Goal: Task Accomplishment & Management: Use online tool/utility

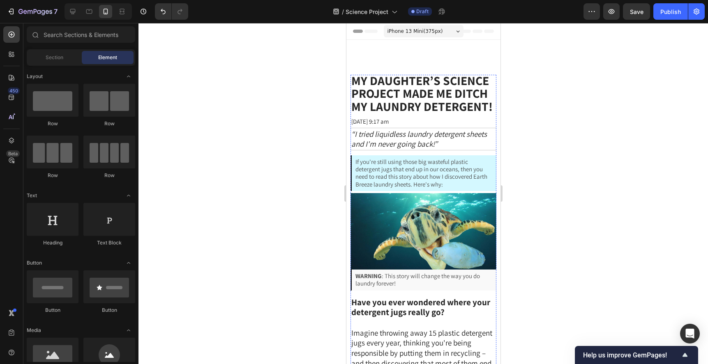
scroll to position [1213, 0]
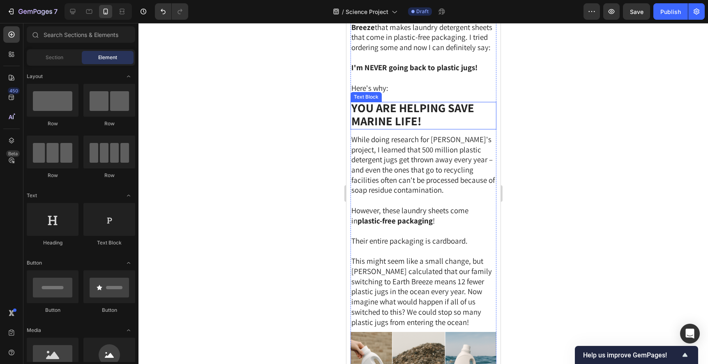
click at [422, 128] on strong "You Are Helping save marine Life!" at bounding box center [412, 114] width 123 height 28
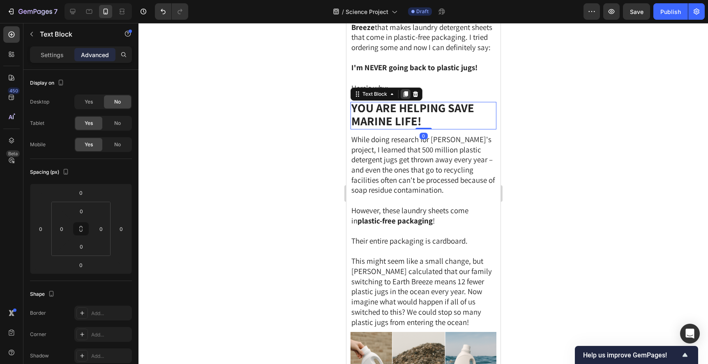
click at [406, 97] on icon at bounding box center [405, 95] width 5 height 6
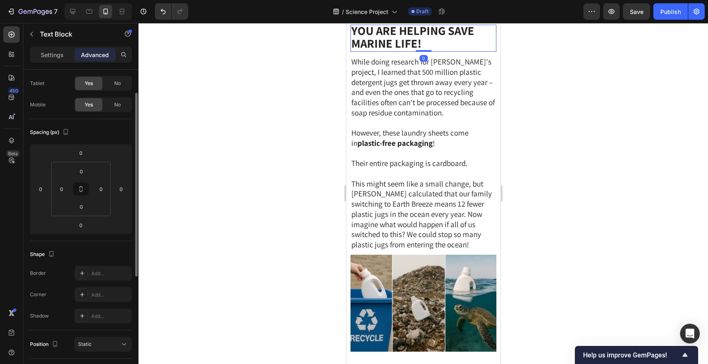
scroll to position [1319, 0]
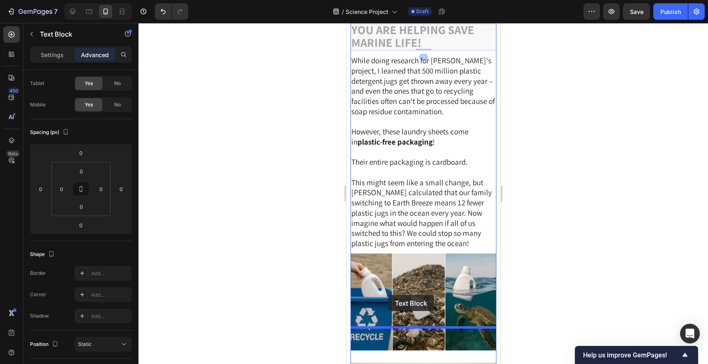
drag, startPoint x: 357, startPoint y: 95, endPoint x: 388, endPoint y: 294, distance: 201.6
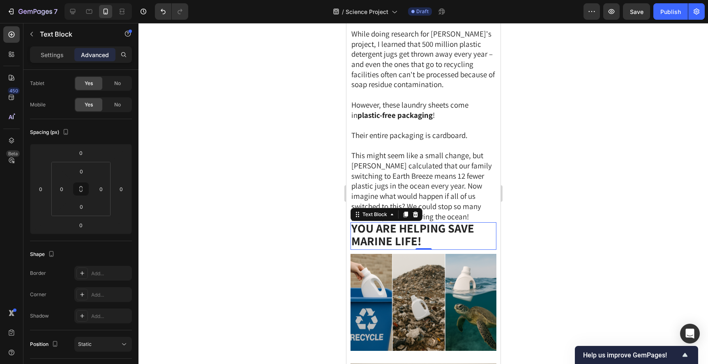
click at [409, 249] on strong "You Are Helping save marine Life!" at bounding box center [412, 234] width 123 height 28
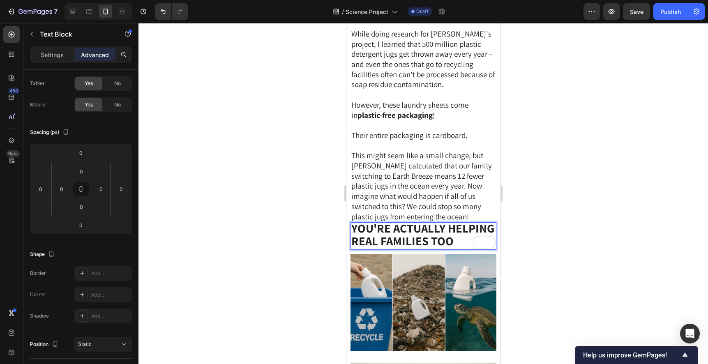
click at [406, 249] on strong "You're Actually Helping Real Families Too" at bounding box center [422, 234] width 143 height 28
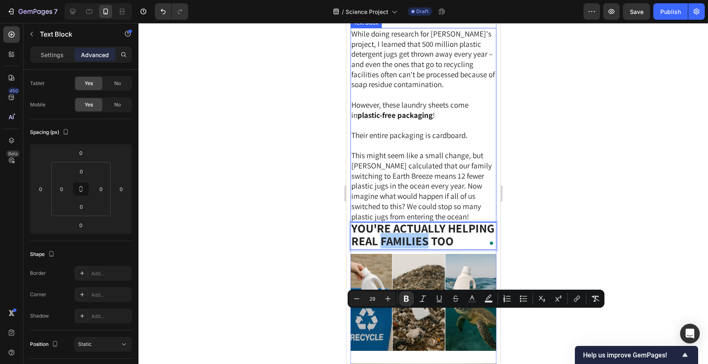
click at [573, 214] on div at bounding box center [423, 193] width 570 height 341
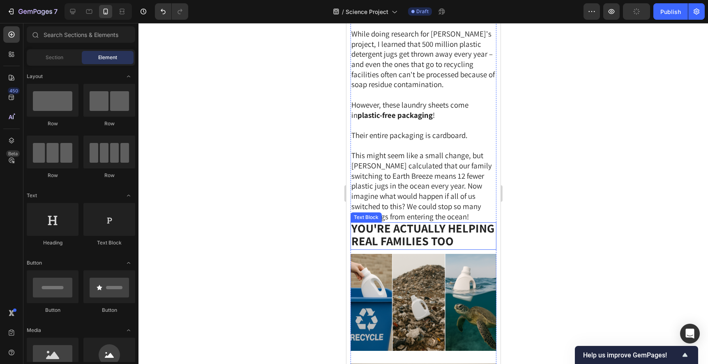
scroll to position [1376, 0]
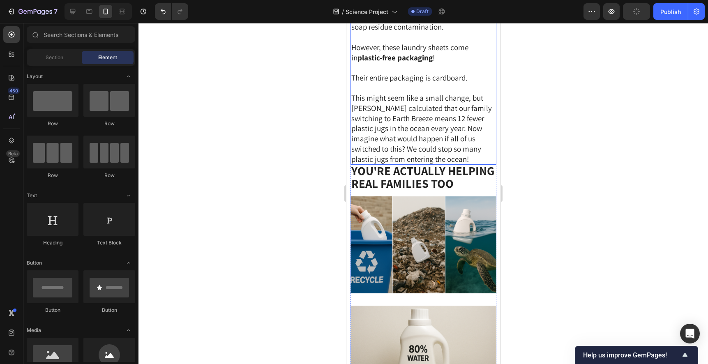
click at [466, 164] on span "This might seem like a small change, but Emma calculated that our family switch…" at bounding box center [421, 128] width 141 height 71
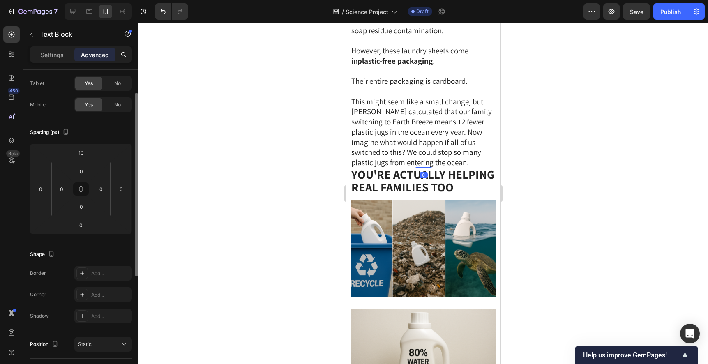
scroll to position [1591, 0]
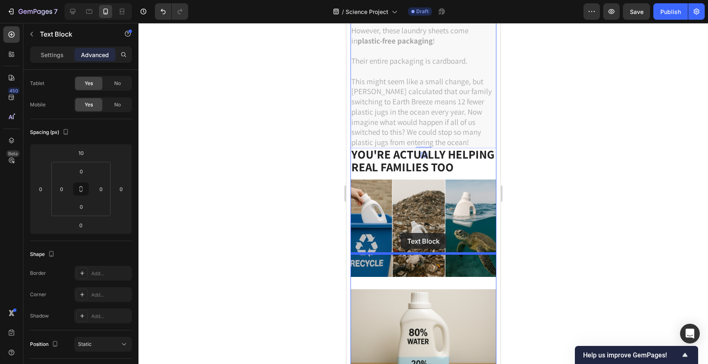
drag, startPoint x: 357, startPoint y: 27, endPoint x: 400, endPoint y: 233, distance: 209.9
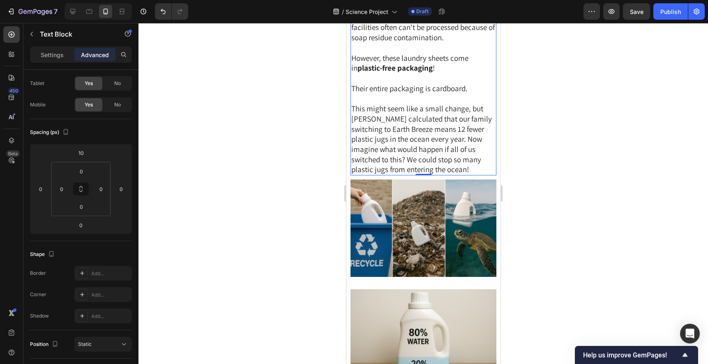
click at [533, 137] on div at bounding box center [423, 193] width 570 height 341
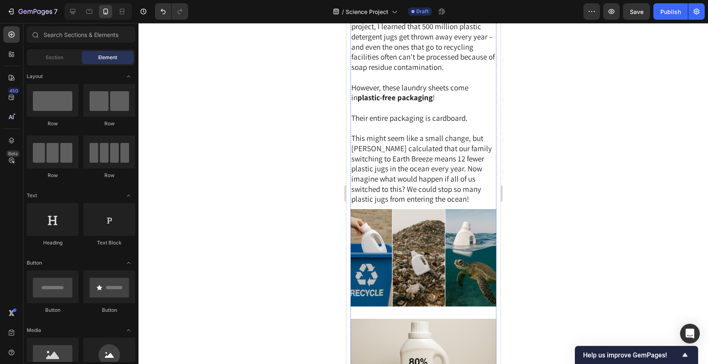
scroll to position [1536, 0]
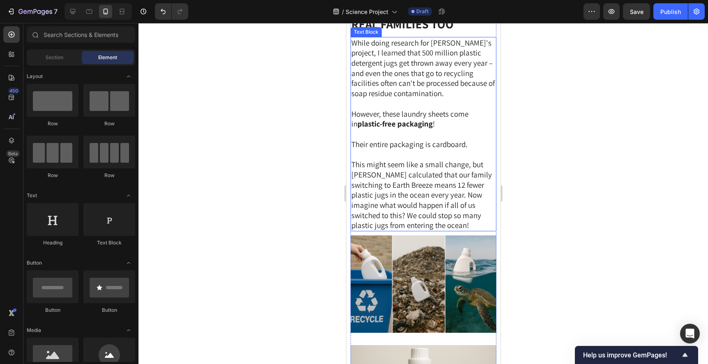
click at [434, 149] on span "Their entire packaging is cardboard." at bounding box center [409, 144] width 116 height 10
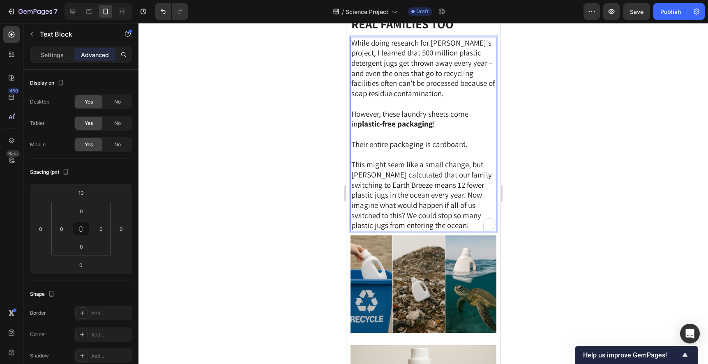
click at [436, 149] on span "Their entire packaging is cardboard." at bounding box center [409, 144] width 116 height 10
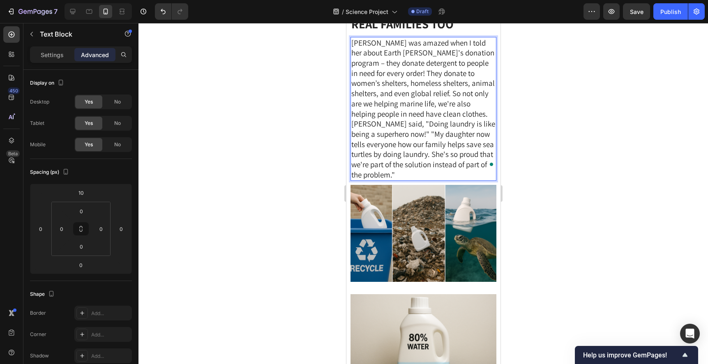
click at [373, 153] on span "Emma was amazed when I told her about Earth Breeze's donation program – they do…" at bounding box center [423, 109] width 144 height 142
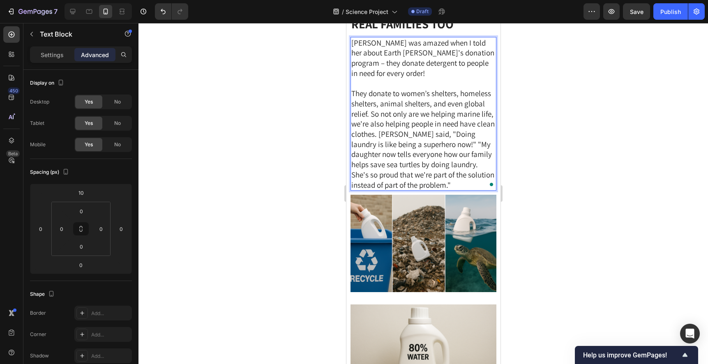
click at [371, 189] on span "They donate to women’s shelters, homeless shelters, animal shelters, and even g…" at bounding box center [422, 138] width 143 height 101
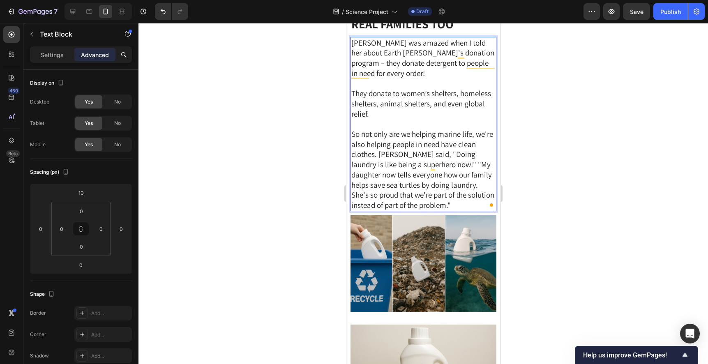
click at [378, 210] on span "So not only are we helping marine life, we're also helping people in need have …" at bounding box center [422, 169] width 143 height 81
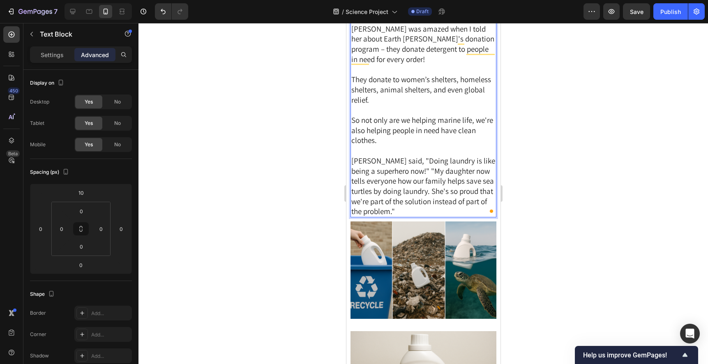
scroll to position [1564, 0]
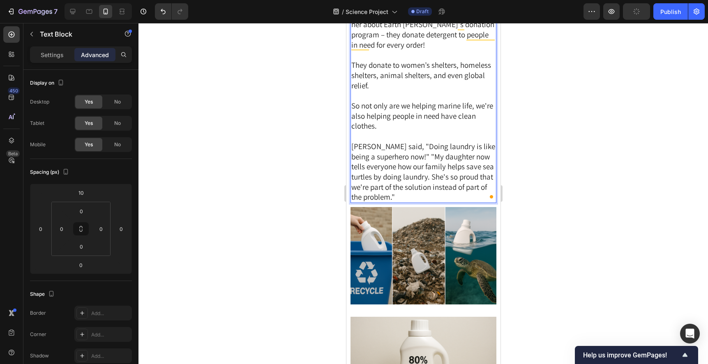
click at [408, 202] on span "Emma said, "Doing laundry is like being a superhero now!" "My daughter now tell…" at bounding box center [423, 171] width 144 height 61
click at [410, 202] on span "Emma said, "Doing laundry is like being a superhero now!" "My daughter now tell…" at bounding box center [423, 171] width 144 height 61
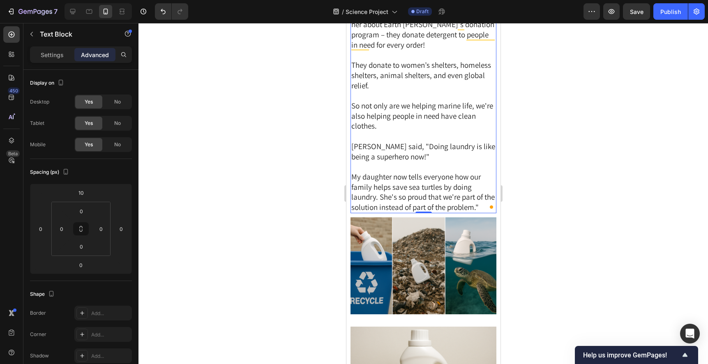
click at [526, 233] on div at bounding box center [423, 193] width 570 height 341
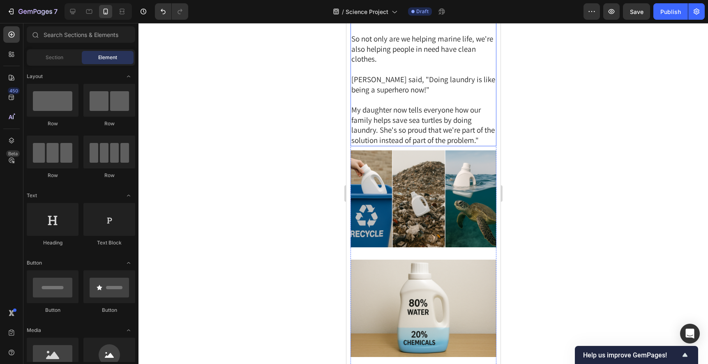
scroll to position [1631, 0]
click at [419, 95] on span "Emma said, "Doing laundry is like being a superhero now!"" at bounding box center [423, 85] width 144 height 20
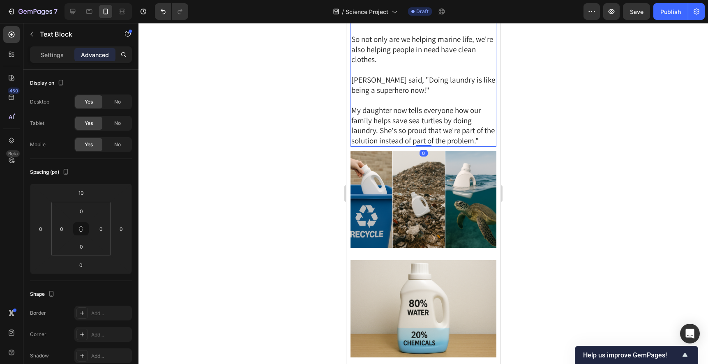
scroll to position [1628, 0]
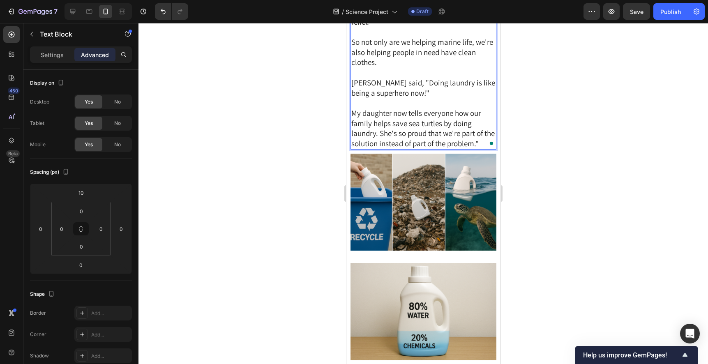
click at [419, 98] on span "Emma said, "Doing laundry is like being a superhero now!"" at bounding box center [423, 88] width 144 height 20
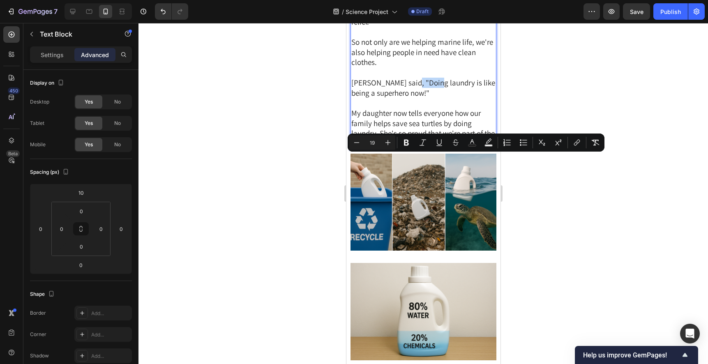
click at [419, 98] on span "Emma said, "Doing laundry is like being a superhero now!"" at bounding box center [423, 88] width 144 height 20
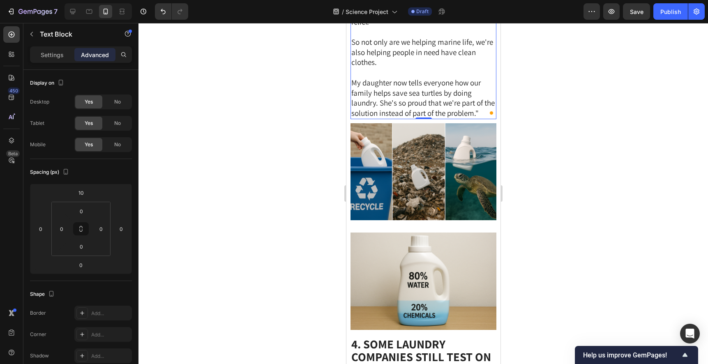
click at [571, 160] on div at bounding box center [423, 193] width 570 height 341
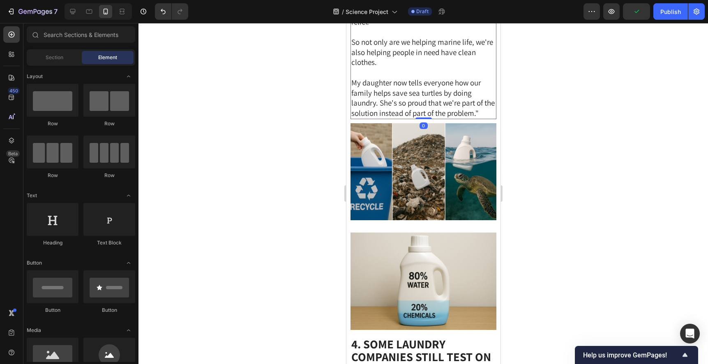
click at [477, 118] on span "My daughter now tells everyone how our family helps save sea turtles by doing l…" at bounding box center [422, 98] width 143 height 40
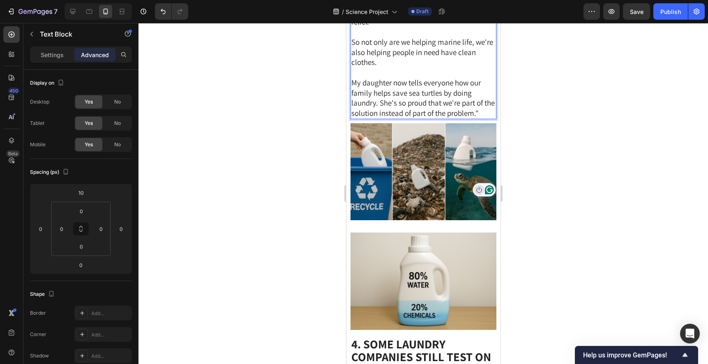
click at [482, 187] on button "Turn off Grammarly on this website" at bounding box center [478, 190] width 11 height 11
click at [480, 118] on span "My daughter now tells everyone how our family helps save sea turtles by doing l…" at bounding box center [422, 98] width 143 height 40
click at [587, 149] on div at bounding box center [423, 193] width 570 height 341
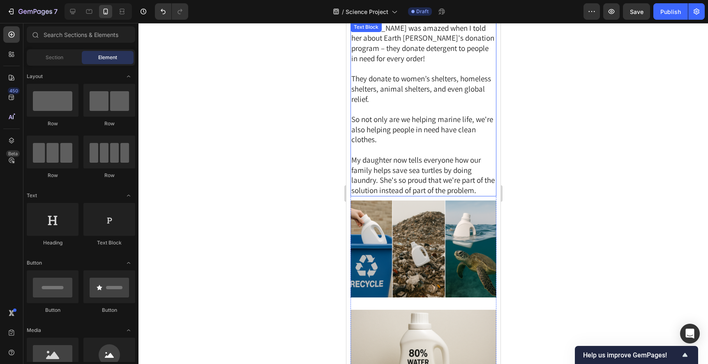
scroll to position [1530, 0]
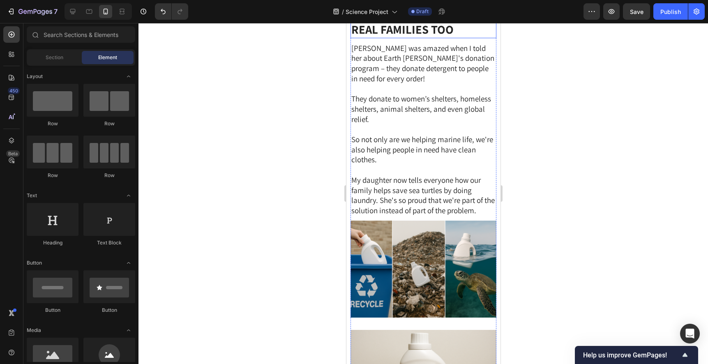
click at [442, 37] on strong "You're Actually Helping Real Families Too" at bounding box center [422, 23] width 143 height 28
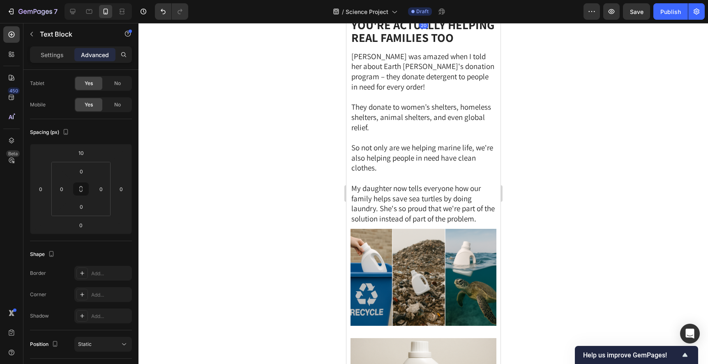
drag, startPoint x: 427, startPoint y: 88, endPoint x: 427, endPoint y: 96, distance: 8.6
click at [427, 19] on div at bounding box center [423, 17] width 16 height 2
type input "20"
click at [576, 113] on div at bounding box center [423, 193] width 570 height 341
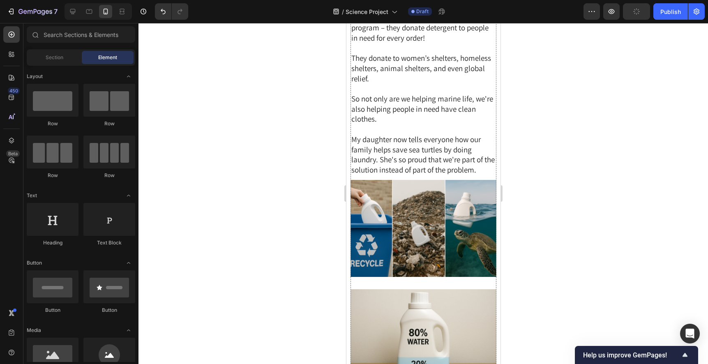
scroll to position [1580, 0]
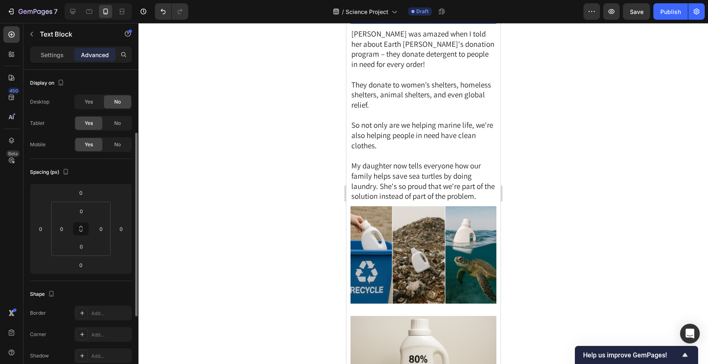
scroll to position [40, 0]
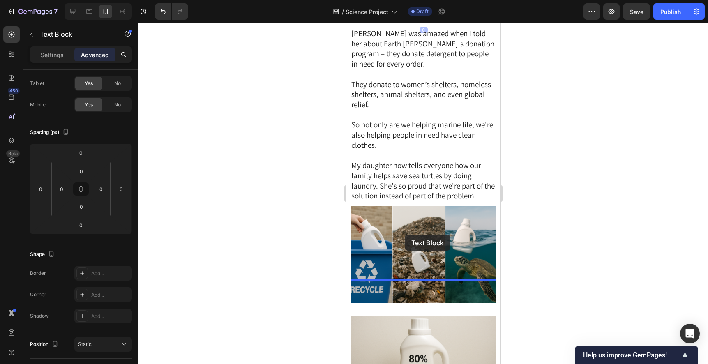
drag, startPoint x: 356, startPoint y: 68, endPoint x: 404, endPoint y: 234, distance: 173.2
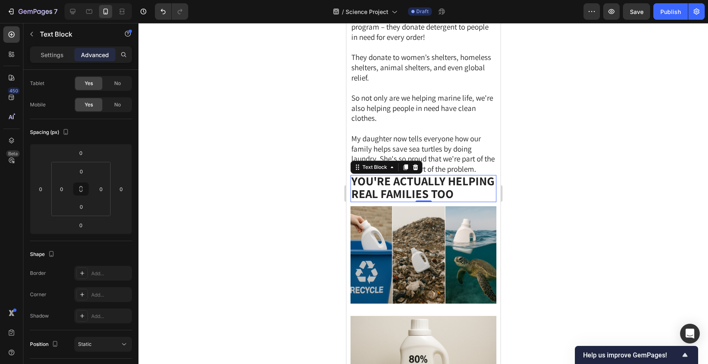
click at [441, 201] on strong "You're Actually Helping Real Families Too" at bounding box center [422, 187] width 143 height 28
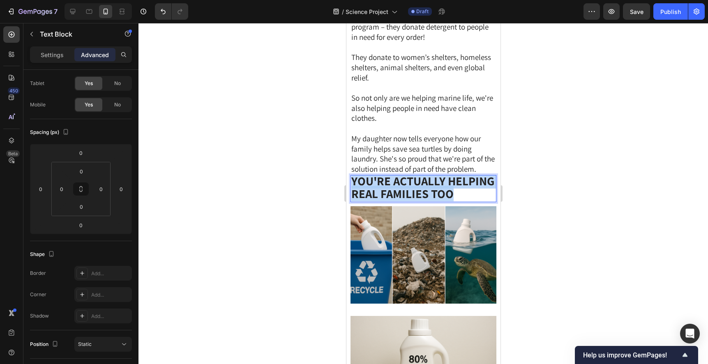
click at [441, 201] on strong "You're Actually Helping Real Families Too" at bounding box center [422, 187] width 143 height 28
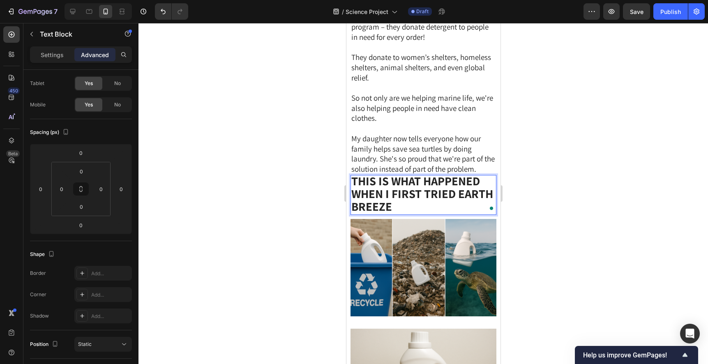
click at [554, 212] on div at bounding box center [423, 193] width 570 height 341
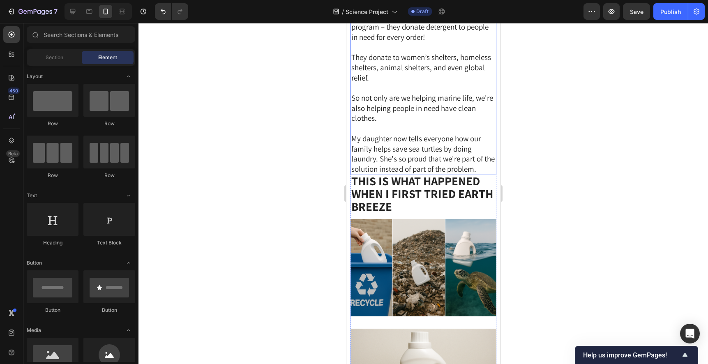
click at [442, 134] on p "Rich Text Editor. Editing area: main" at bounding box center [423, 128] width 144 height 10
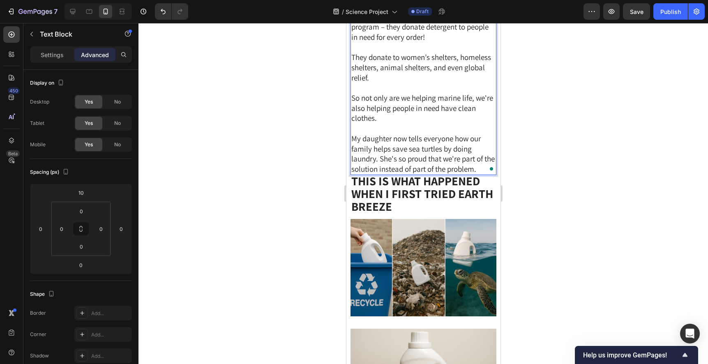
click at [581, 154] on div at bounding box center [423, 193] width 570 height 341
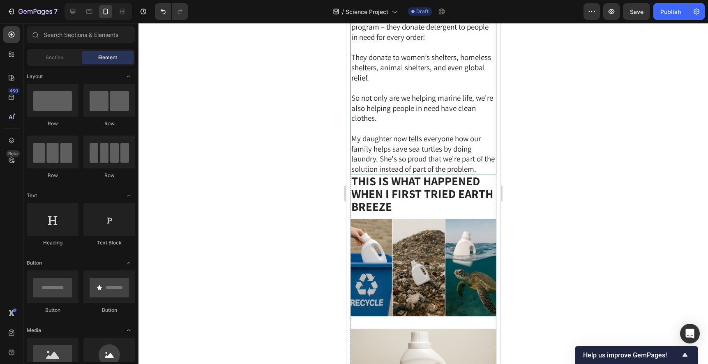
click at [427, 123] on p "So not only are we helping marine life, we're also helping people in need have …" at bounding box center [423, 108] width 144 height 30
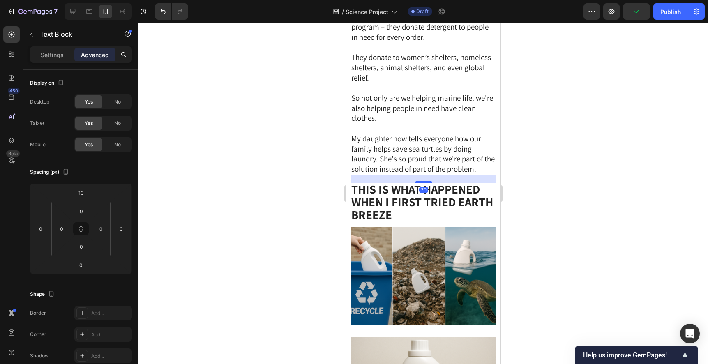
drag, startPoint x: 423, startPoint y: 252, endPoint x: 423, endPoint y: 260, distance: 8.2
click at [423, 183] on div at bounding box center [423, 182] width 16 height 2
type input "20"
click at [544, 221] on div at bounding box center [423, 193] width 570 height 341
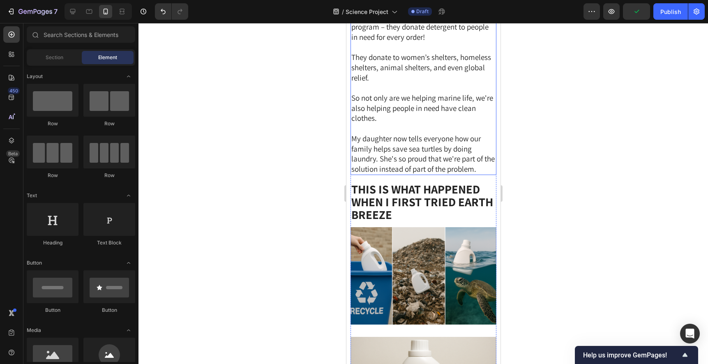
click at [460, 123] on p "So not only are we helping marine life, we're also helping people in need have …" at bounding box center [423, 108] width 144 height 30
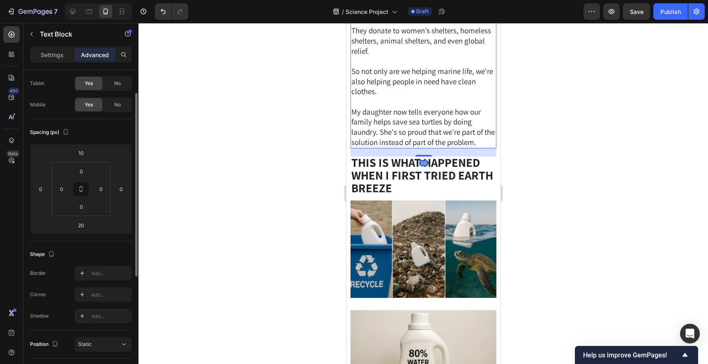
scroll to position [1794, 0]
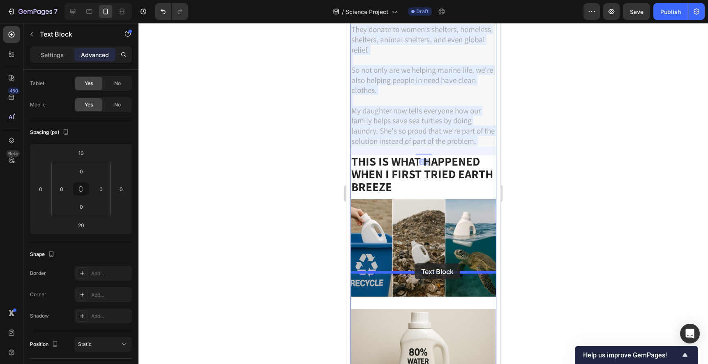
drag, startPoint x: 412, startPoint y: 154, endPoint x: 414, endPoint y: 263, distance: 108.9
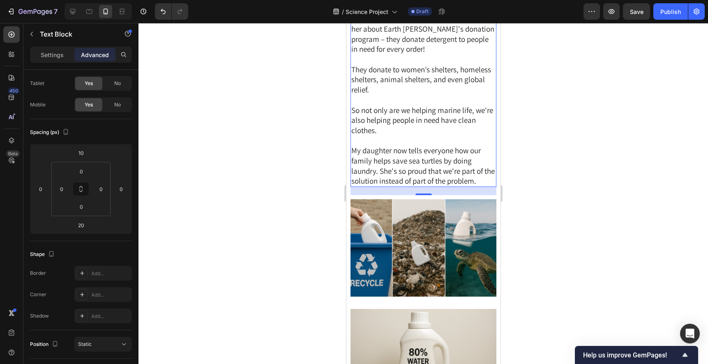
click at [546, 150] on div at bounding box center [423, 193] width 570 height 341
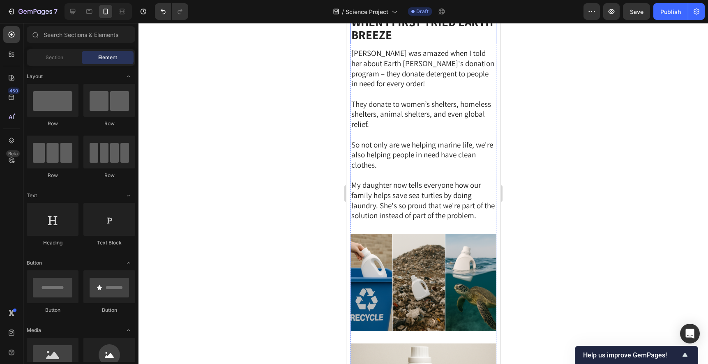
scroll to position [1815, 0]
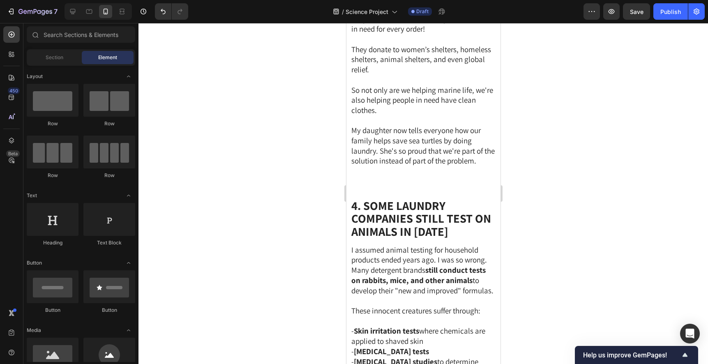
scroll to position [1815, 0]
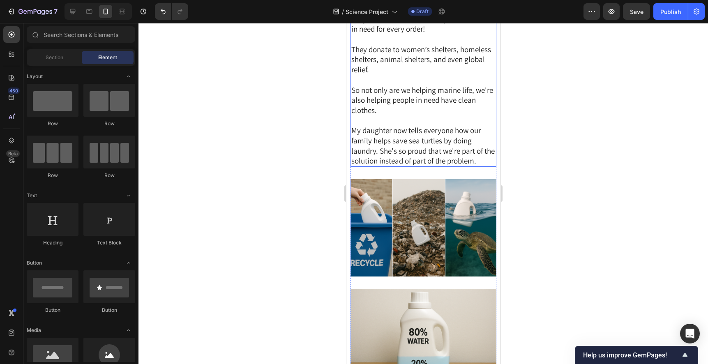
click at [445, 75] on p "They donate to women’s shelters, homeless shelters, animal shelters, and even g…" at bounding box center [423, 59] width 144 height 30
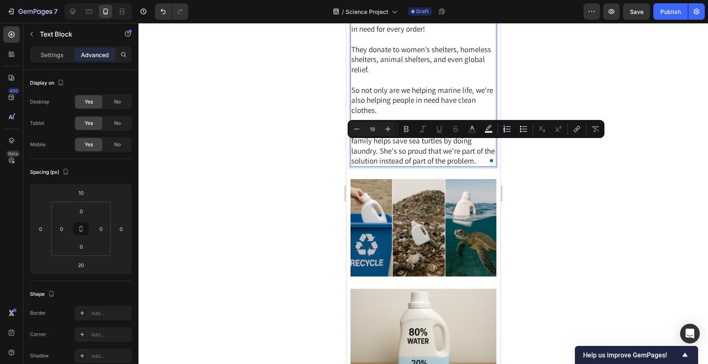
click at [448, 75] on p "They donate to women’s shelters, homeless shelters, animal shelters, and even g…" at bounding box center [423, 59] width 144 height 30
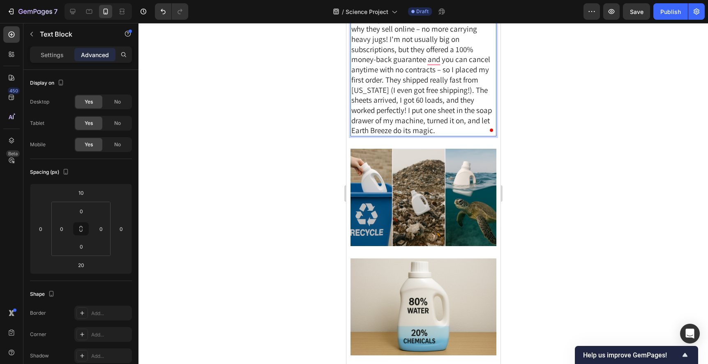
click at [417, 118] on span "When I found Earth Breeze online I thought "Where can I buy this in stores?" Bu…" at bounding box center [422, 64] width 143 height 142
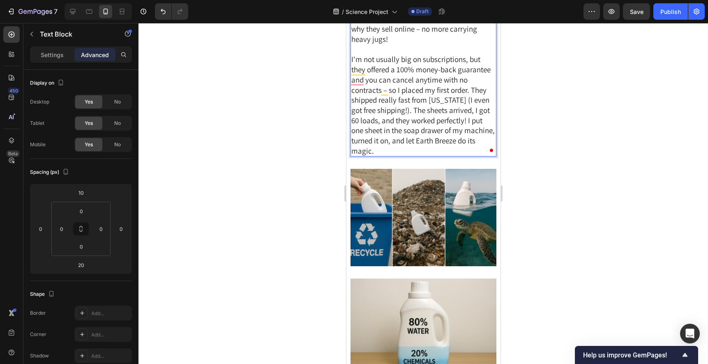
click at [416, 148] on span "I'm not usually big on subscriptions, but they offered a 100% money-back guaran…" at bounding box center [422, 104] width 143 height 101
drag, startPoint x: 415, startPoint y: 146, endPoint x: 398, endPoint y: 146, distance: 17.3
click at [398, 146] on span "I'm not usually big on subscriptions, but they offered a 100% money-back guaran…" at bounding box center [422, 104] width 143 height 101
click at [521, 136] on div at bounding box center [423, 193] width 570 height 341
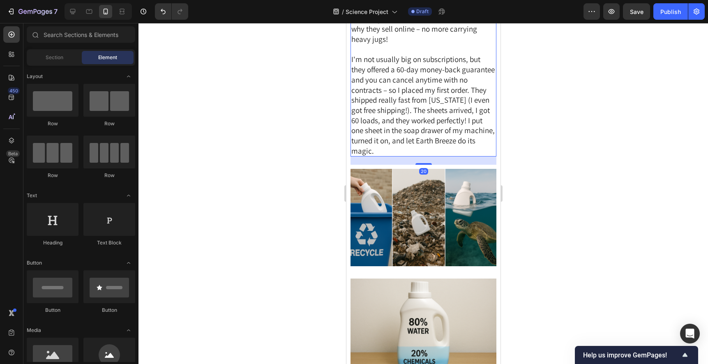
click at [428, 155] on span "I'm not usually big on subscriptions, but they offered a 60-day money-back guar…" at bounding box center [422, 104] width 143 height 101
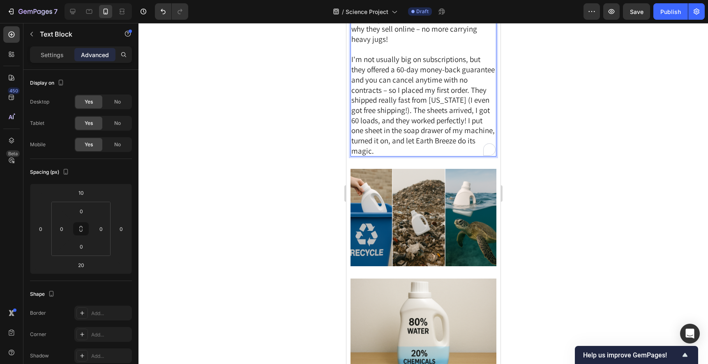
click at [471, 155] on span "I'm not usually big on subscriptions, but they offered a 60-day money-back guar…" at bounding box center [422, 104] width 143 height 101
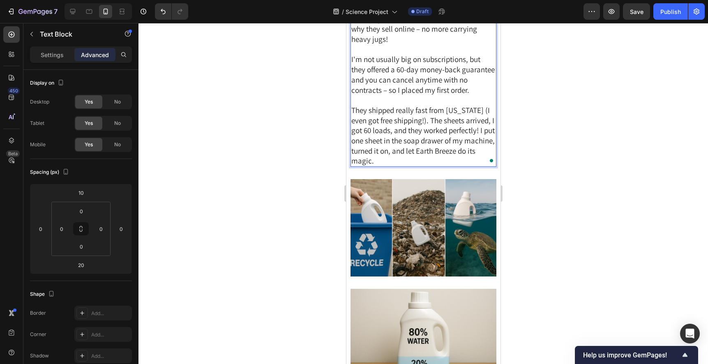
click at [564, 173] on div at bounding box center [423, 193] width 570 height 341
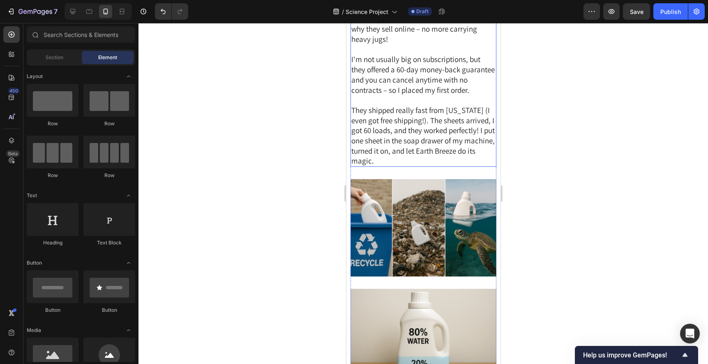
click at [420, 166] on span "They shipped really fast from Oregon (I even got free shipping!). The sheets ar…" at bounding box center [422, 135] width 143 height 61
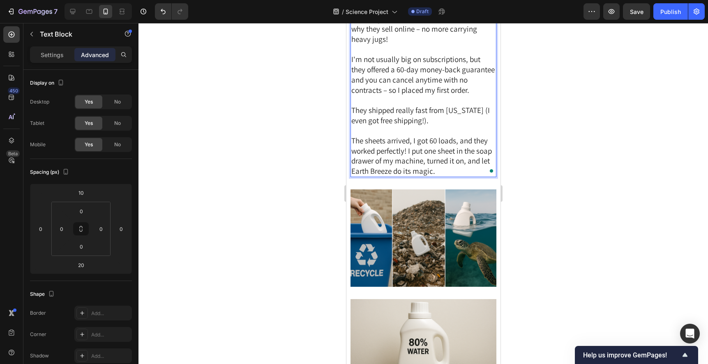
click at [569, 200] on div at bounding box center [423, 193] width 570 height 341
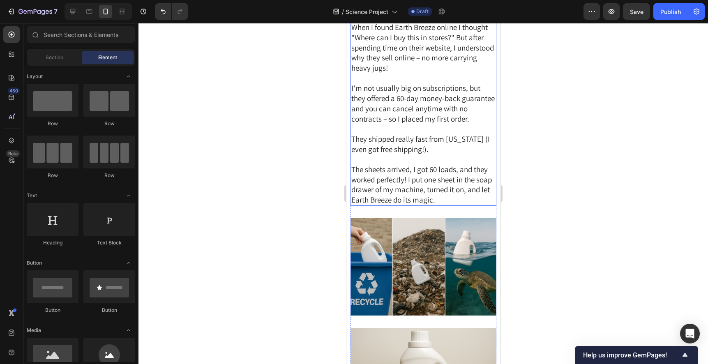
scroll to position [1765, 0]
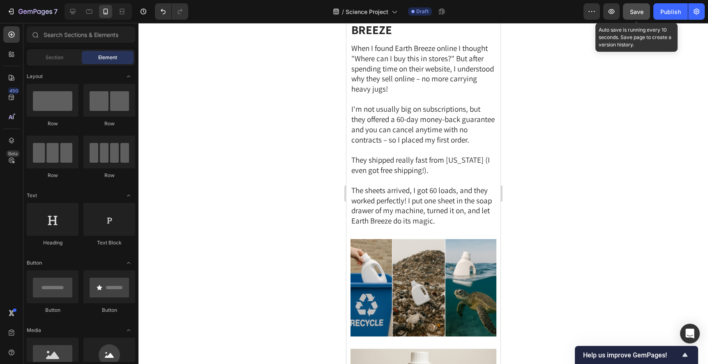
click at [637, 17] on button "Save" at bounding box center [636, 11] width 27 height 16
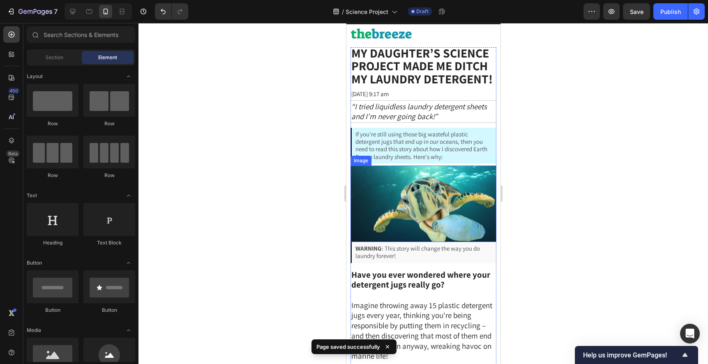
scroll to position [29, 0]
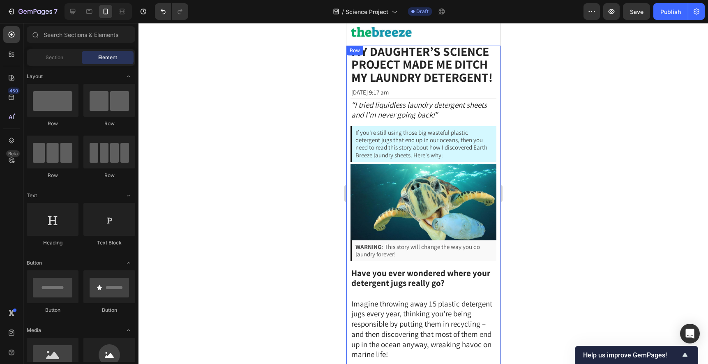
click at [565, 118] on div at bounding box center [423, 193] width 570 height 341
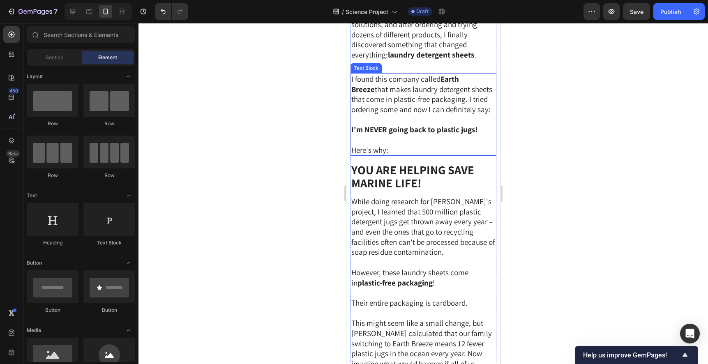
scroll to position [1116, 0]
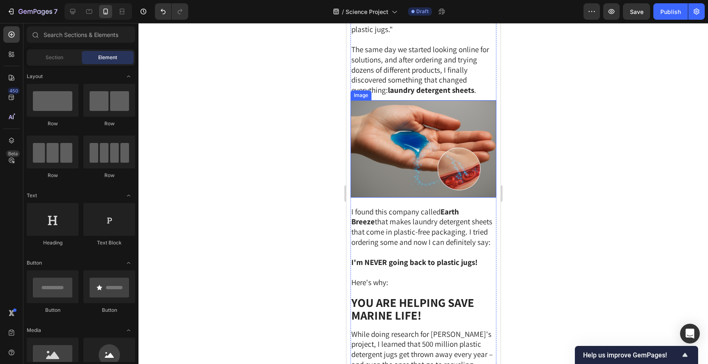
click at [444, 157] on img at bounding box center [423, 148] width 146 height 97
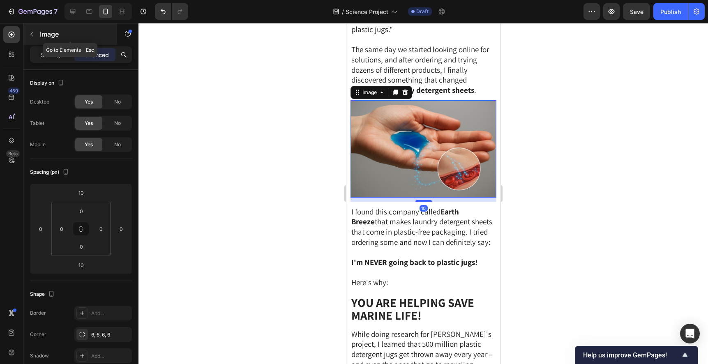
click at [33, 37] on icon "button" at bounding box center [31, 34] width 7 height 7
click at [364, 132] on img at bounding box center [423, 148] width 146 height 97
click at [41, 53] on p "Settings" at bounding box center [52, 55] width 23 height 9
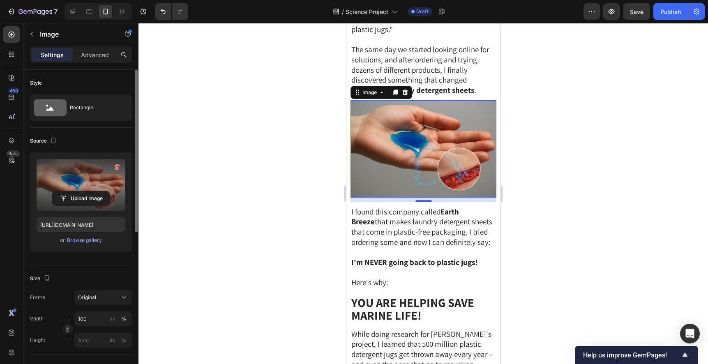
click at [80, 174] on label at bounding box center [81, 185] width 89 height 52
click at [80, 191] on input "file" at bounding box center [81, 198] width 57 height 14
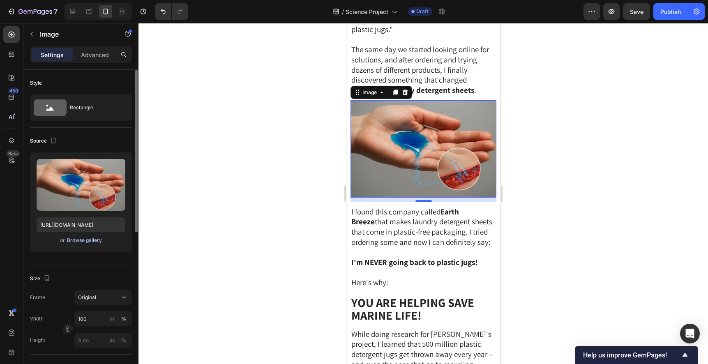
click at [88, 240] on div "Browse gallery" at bounding box center [84, 240] width 35 height 7
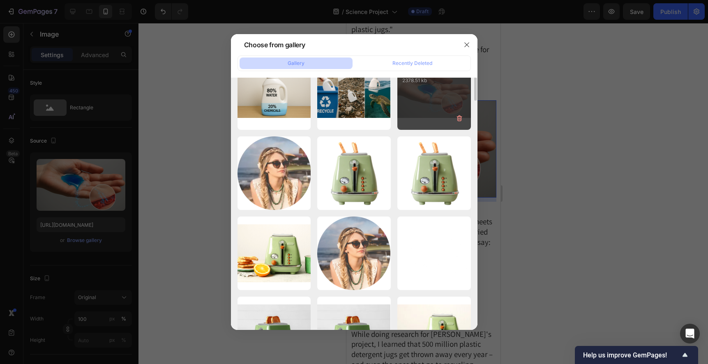
scroll to position [140, 0]
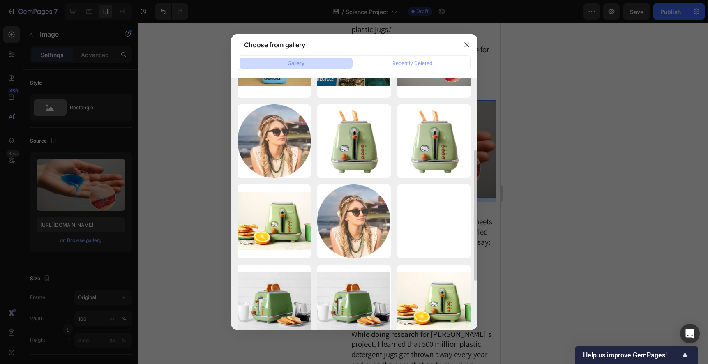
click at [581, 175] on div at bounding box center [354, 182] width 708 height 364
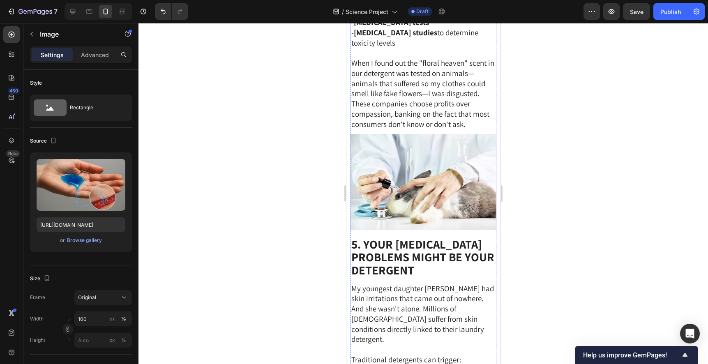
scroll to position [1950, 0]
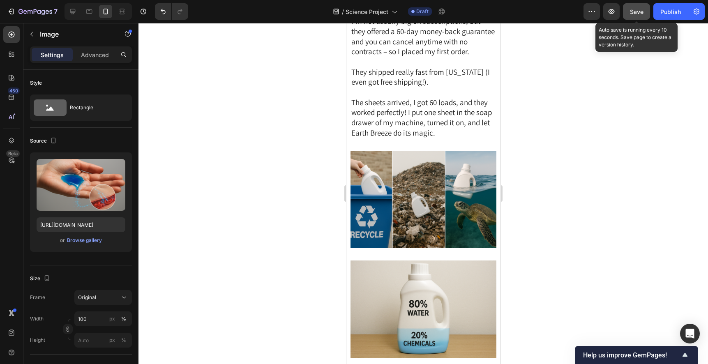
click at [641, 15] on div "Save" at bounding box center [637, 11] width 14 height 9
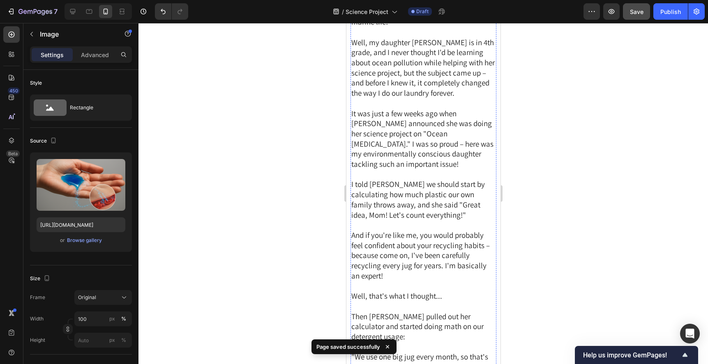
scroll to position [362, 0]
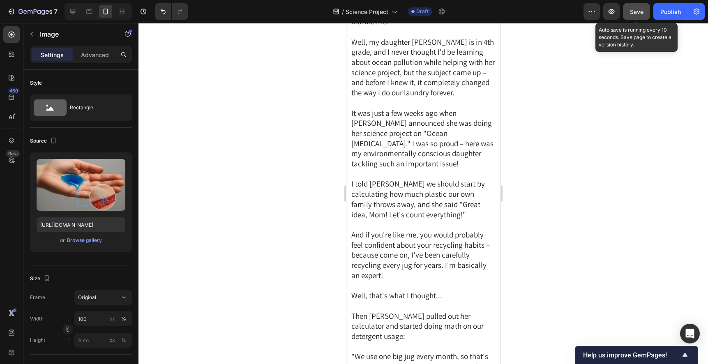
click at [630, 12] on span "Save" at bounding box center [637, 11] width 14 height 7
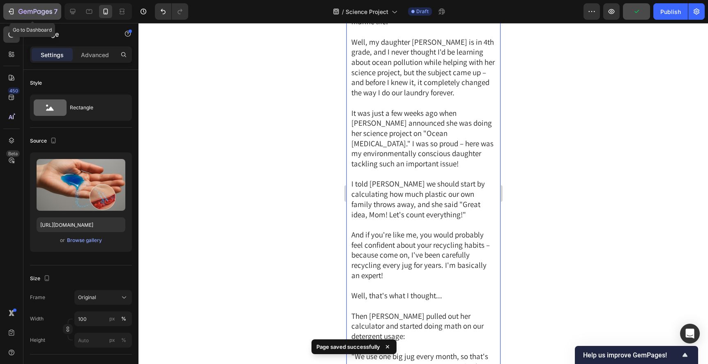
click at [44, 14] on icon "button" at bounding box center [44, 12] width 4 height 5
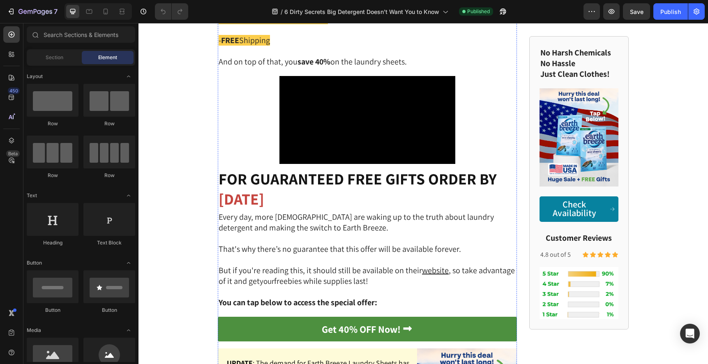
scroll to position [2355, 0]
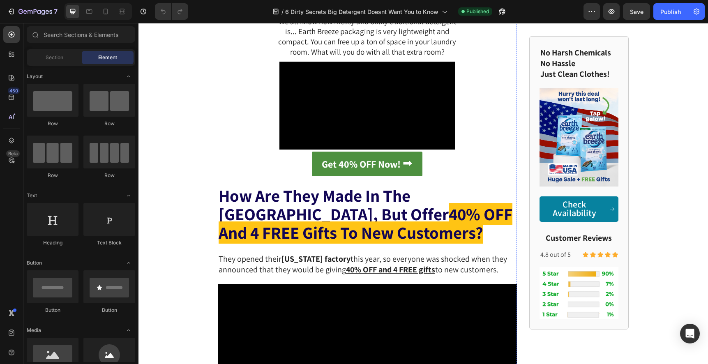
scroll to position [2372, 0]
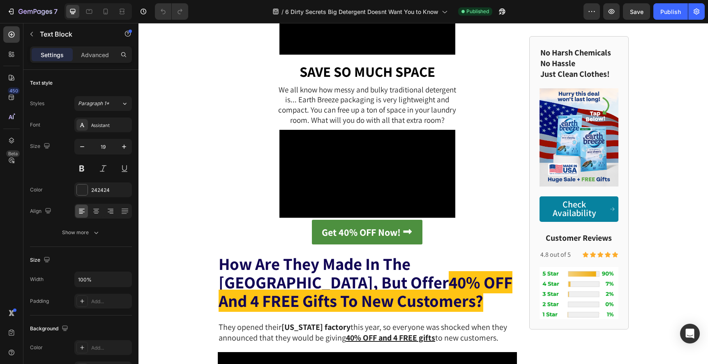
drag, startPoint x: 257, startPoint y: 172, endPoint x: 220, endPoint y: 160, distance: 39.2
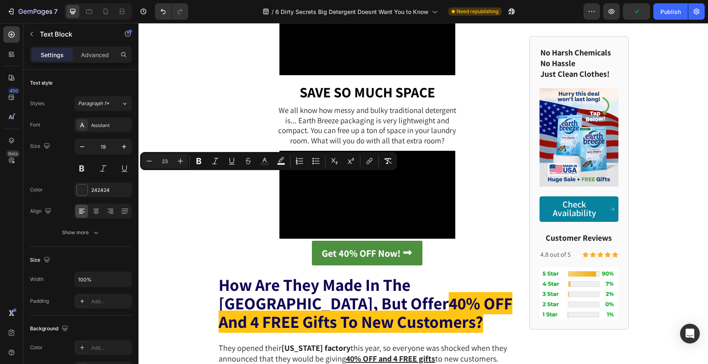
drag, startPoint x: 240, startPoint y: 182, endPoint x: 218, endPoint y: 182, distance: 21.8
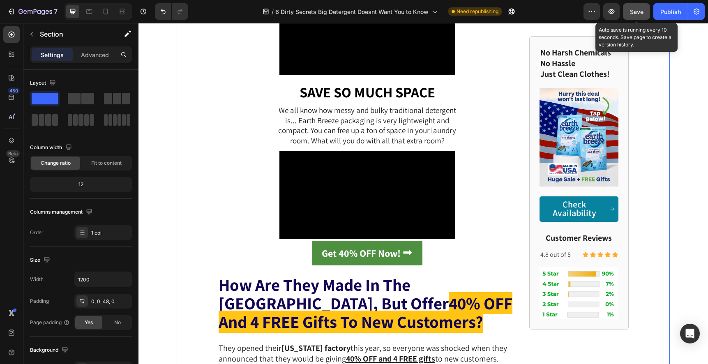
click at [625, 13] on button "Save" at bounding box center [636, 11] width 27 height 16
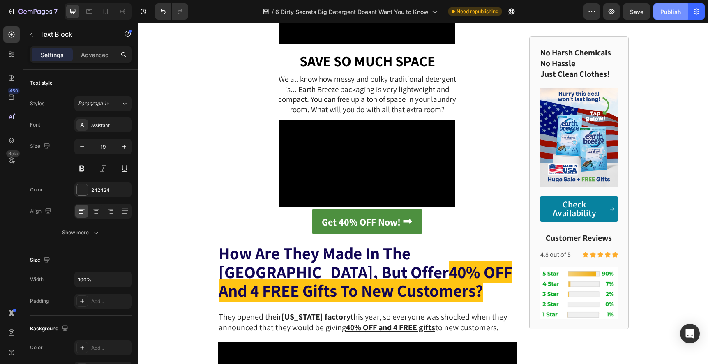
click at [657, 9] on button "Publish" at bounding box center [670, 11] width 35 height 16
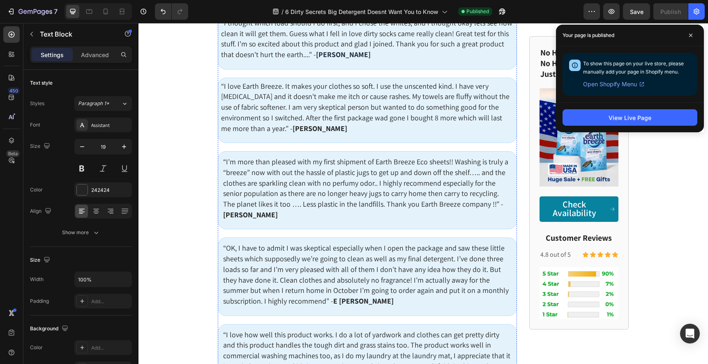
scroll to position [3815, 0]
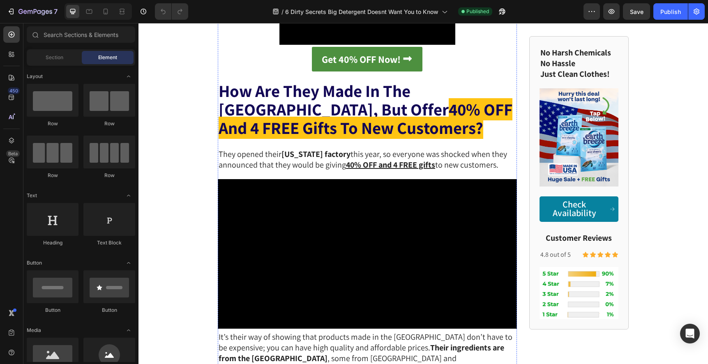
scroll to position [2337, 0]
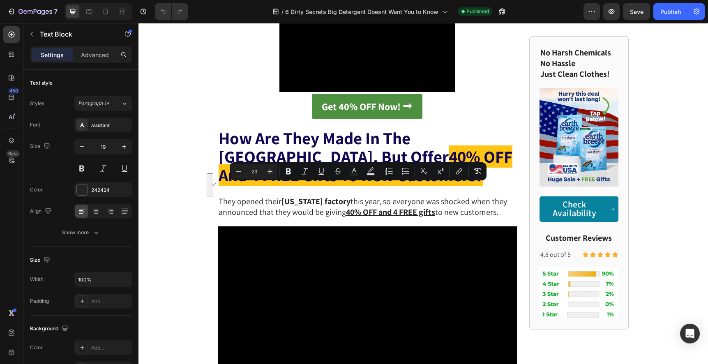
drag, startPoint x: 258, startPoint y: 202, endPoint x: 496, endPoint y: 182, distance: 239.2
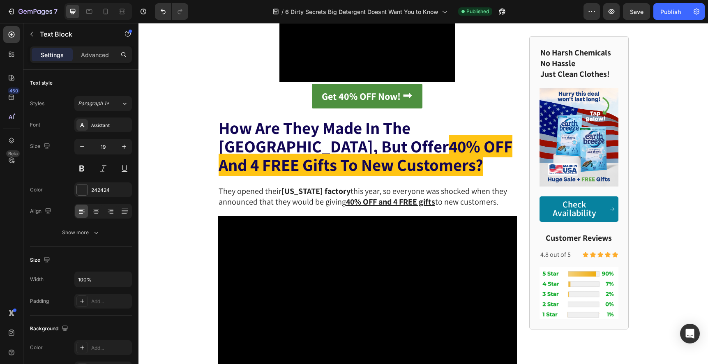
click at [671, 15] on div "Publish" at bounding box center [670, 11] width 21 height 9
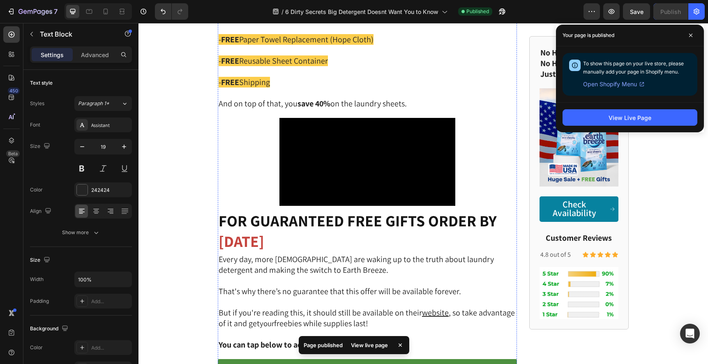
scroll to position [2981, 0]
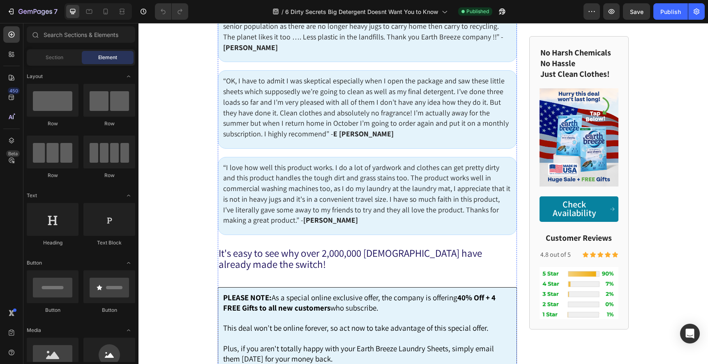
scroll to position [3803, 0]
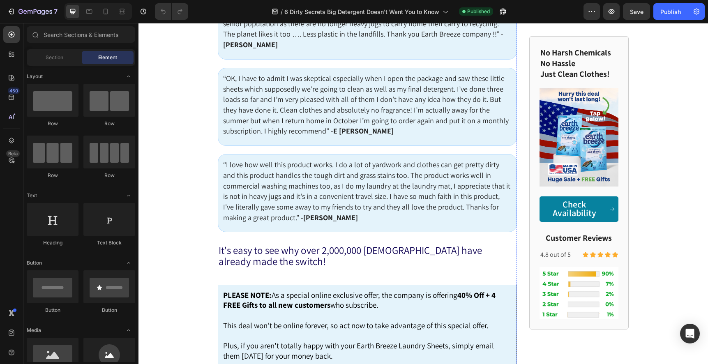
scroll to position [3273, 0]
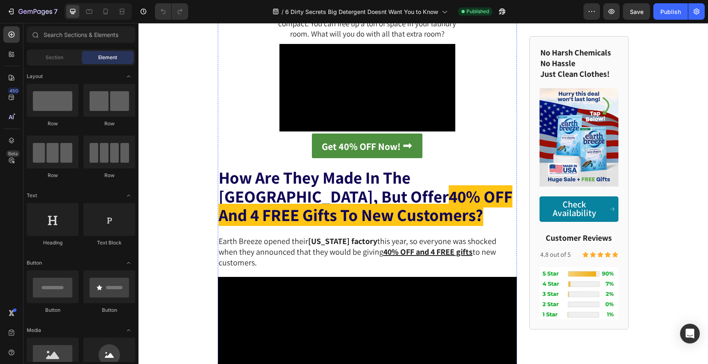
scroll to position [2437, 0]
